Goal: Transaction & Acquisition: Purchase product/service

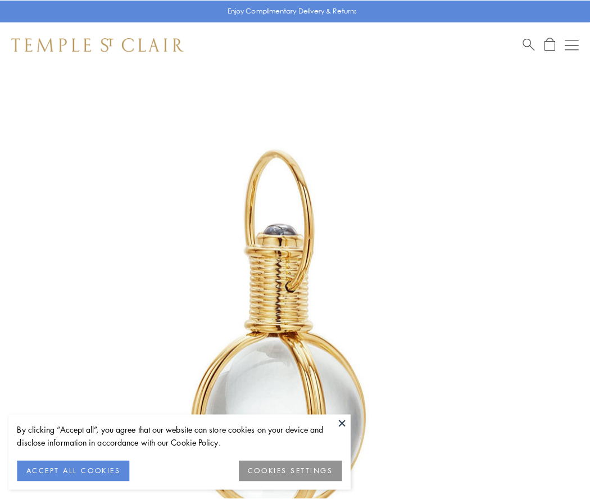
scroll to position [294, 0]
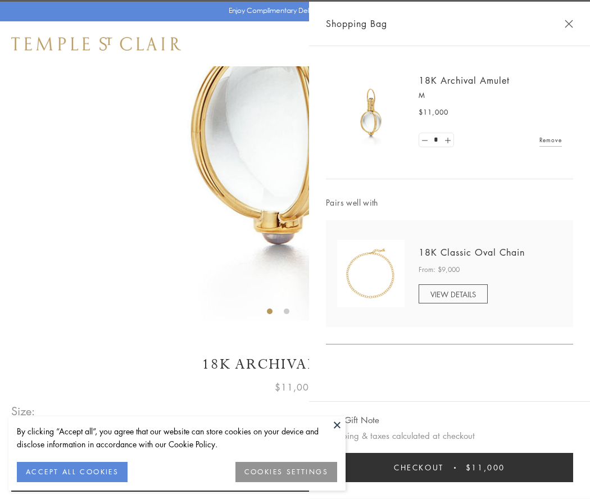
click at [450, 468] on button "Checkout $11,000" at bounding box center [449, 467] width 247 height 29
